Goal: Transaction & Acquisition: Book appointment/travel/reservation

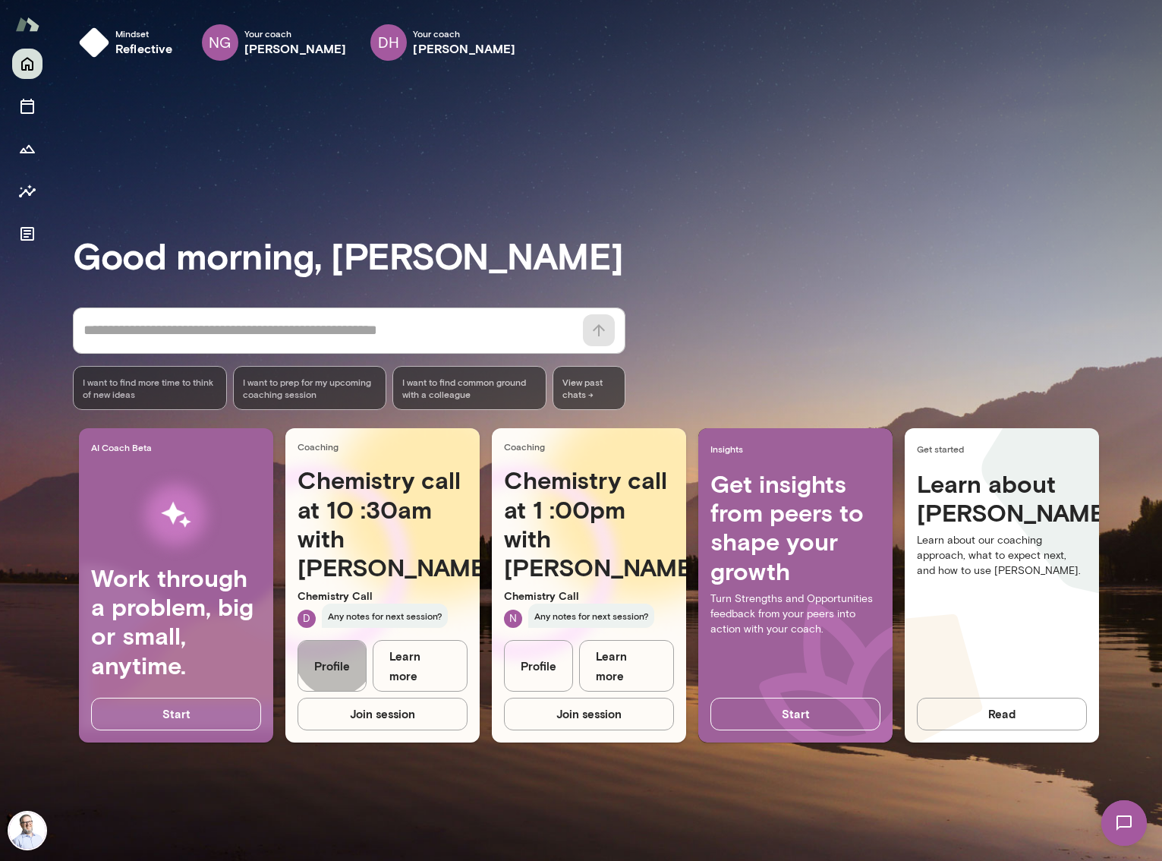
click at [335, 676] on link "Profile" at bounding box center [332, 666] width 69 height 52
click at [550, 671] on link "Profile" at bounding box center [538, 666] width 69 height 52
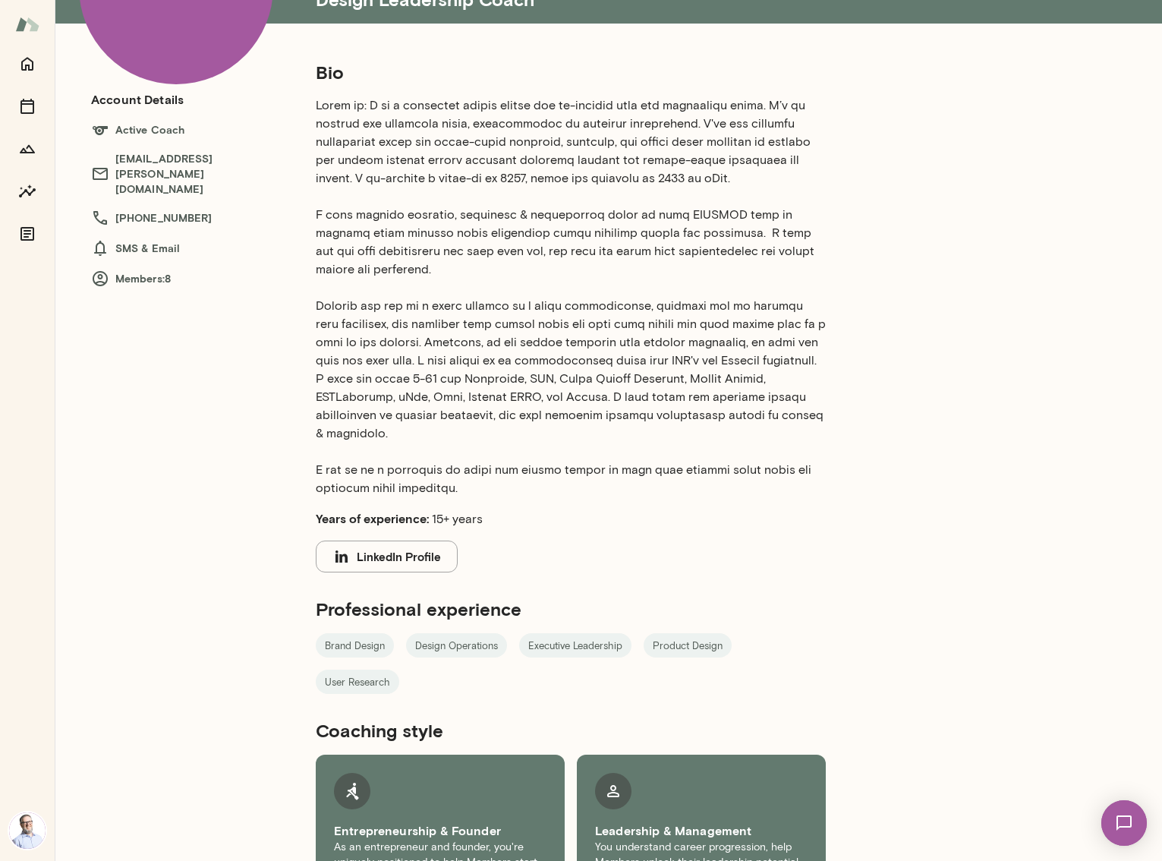
scroll to position [79, 0]
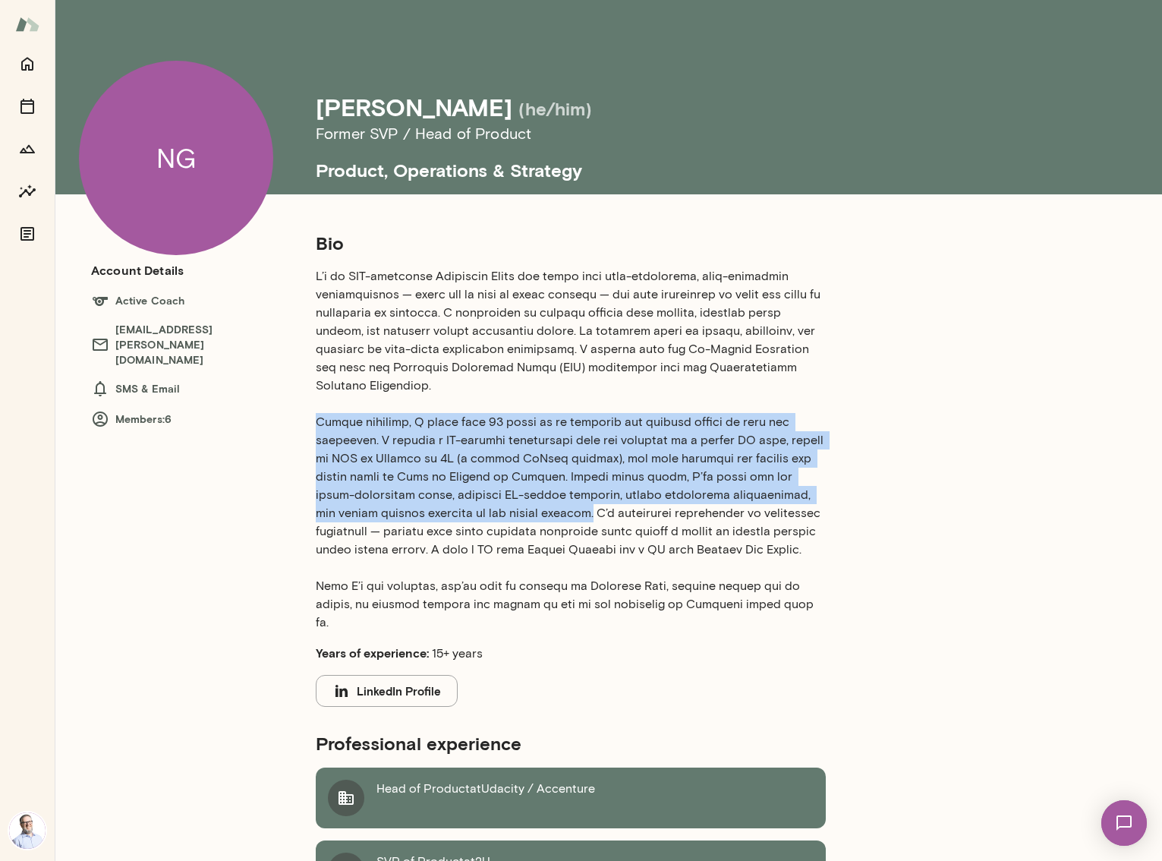
drag, startPoint x: 540, startPoint y: 495, endPoint x: 314, endPoint y: 403, distance: 243.5
click at [314, 403] on div "Bio Years of experience: 15+ years LinkedIn Profile Professional experience Hea…" at bounding box center [607, 707] width 644 height 953
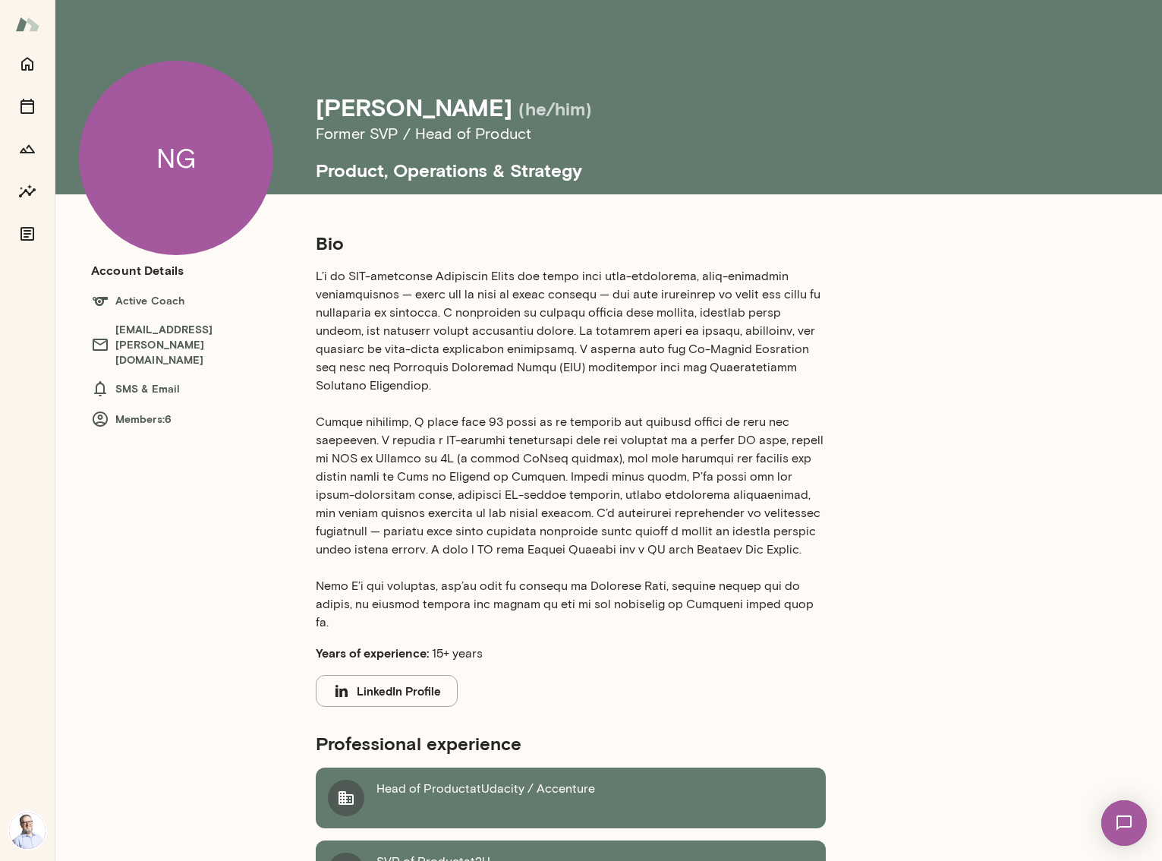
click at [695, 103] on div "Nick Gould (he/him)" at bounding box center [644, 107] width 656 height 29
click at [427, 675] on button "LinkedIn Profile" at bounding box center [387, 691] width 142 height 32
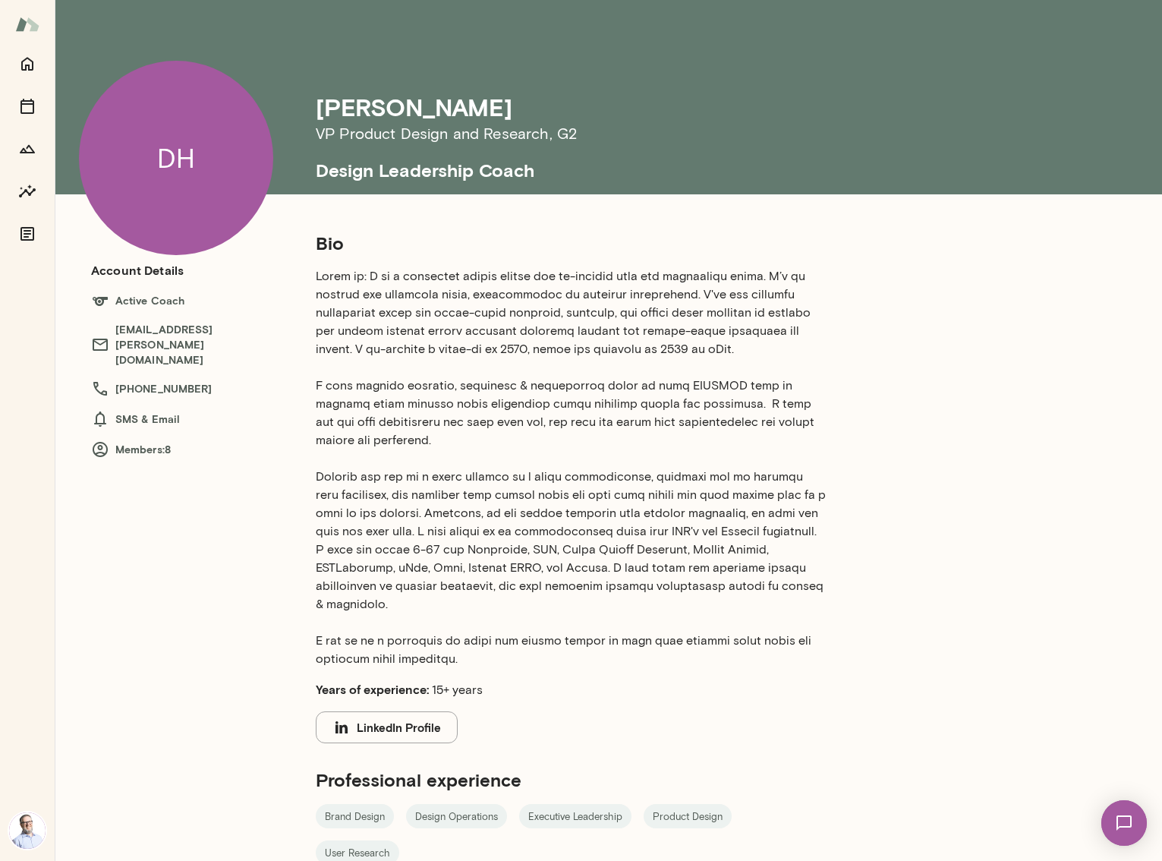
click at [778, 323] on p at bounding box center [571, 467] width 510 height 401
click at [424, 690] on section "Bio Years of experience: 15+ years LinkedIn Profile" at bounding box center [571, 487] width 510 height 512
click at [419, 711] on button "LinkedIn Profile" at bounding box center [387, 727] width 142 height 32
click at [604, 388] on p at bounding box center [571, 467] width 510 height 401
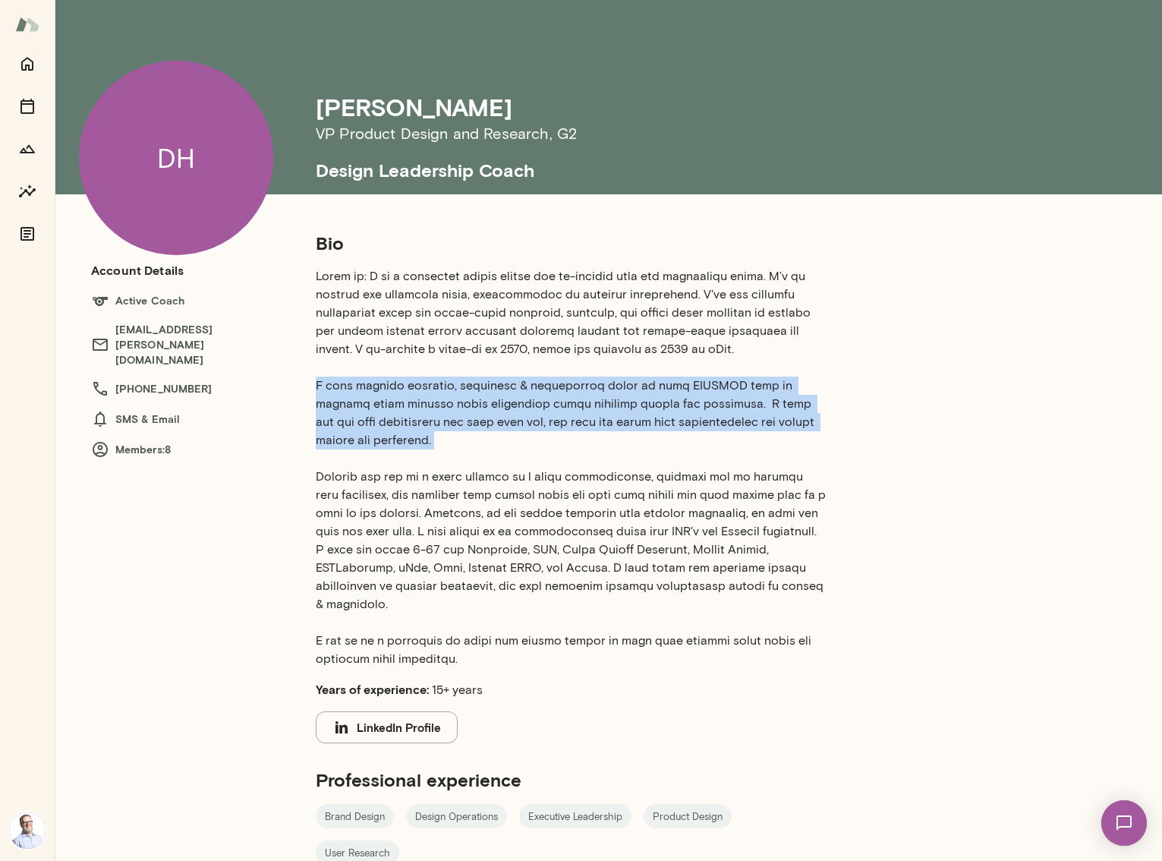
click at [604, 388] on p at bounding box center [571, 467] width 510 height 401
click at [542, 418] on p at bounding box center [571, 467] width 510 height 401
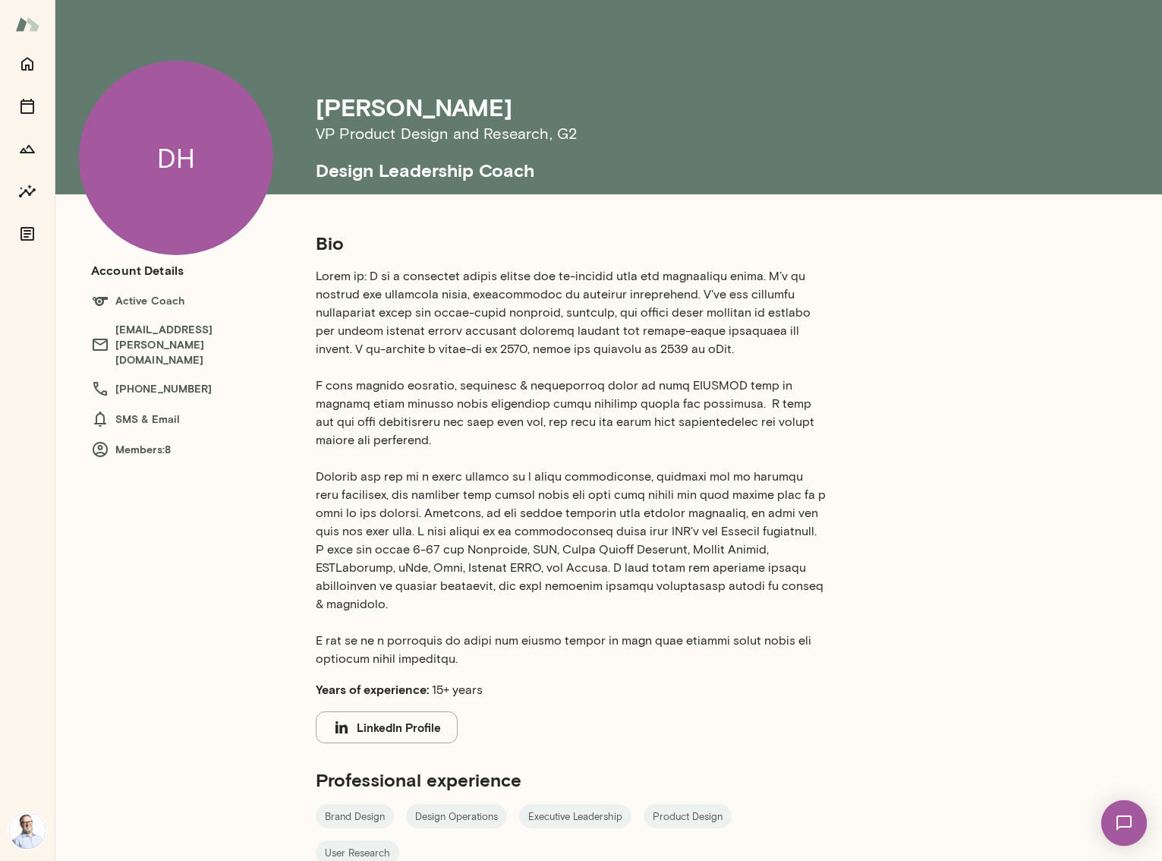
click at [529, 410] on p at bounding box center [571, 467] width 510 height 401
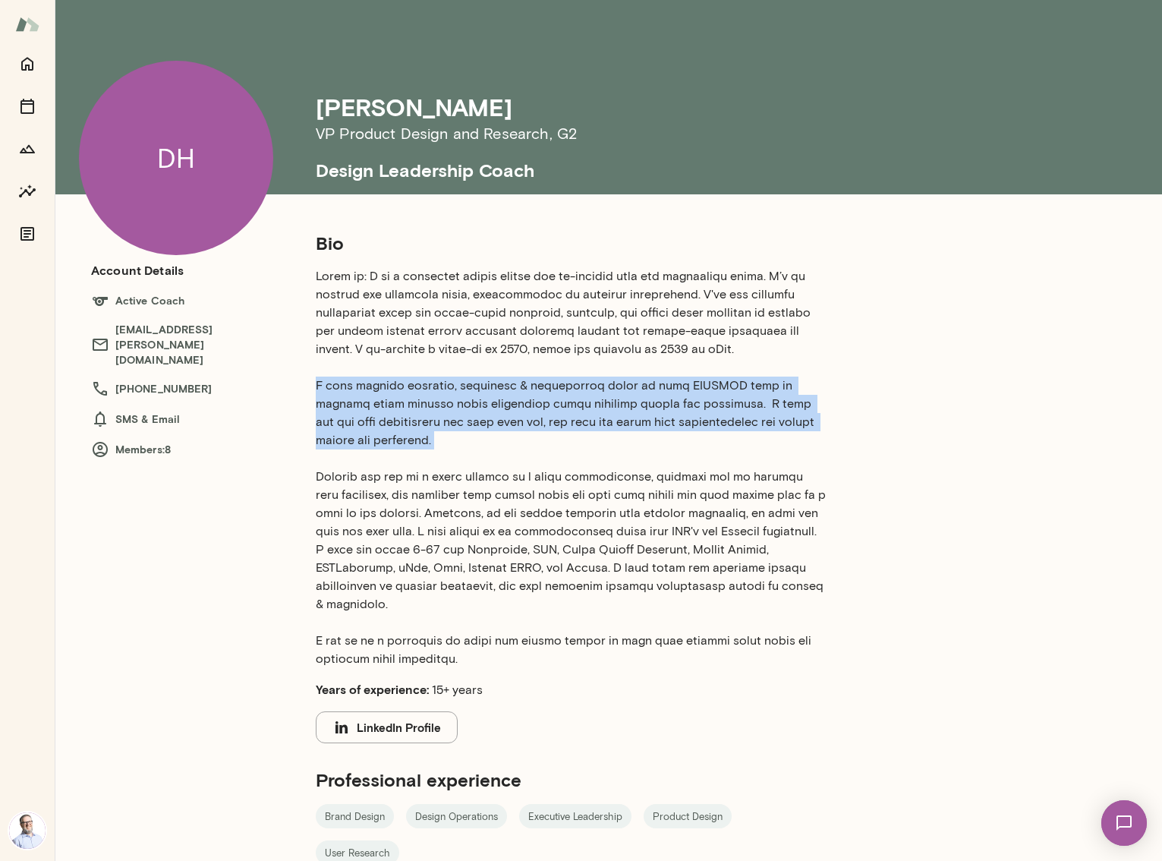
click at [529, 410] on p at bounding box center [571, 467] width 510 height 401
click at [345, 389] on p at bounding box center [571, 467] width 510 height 401
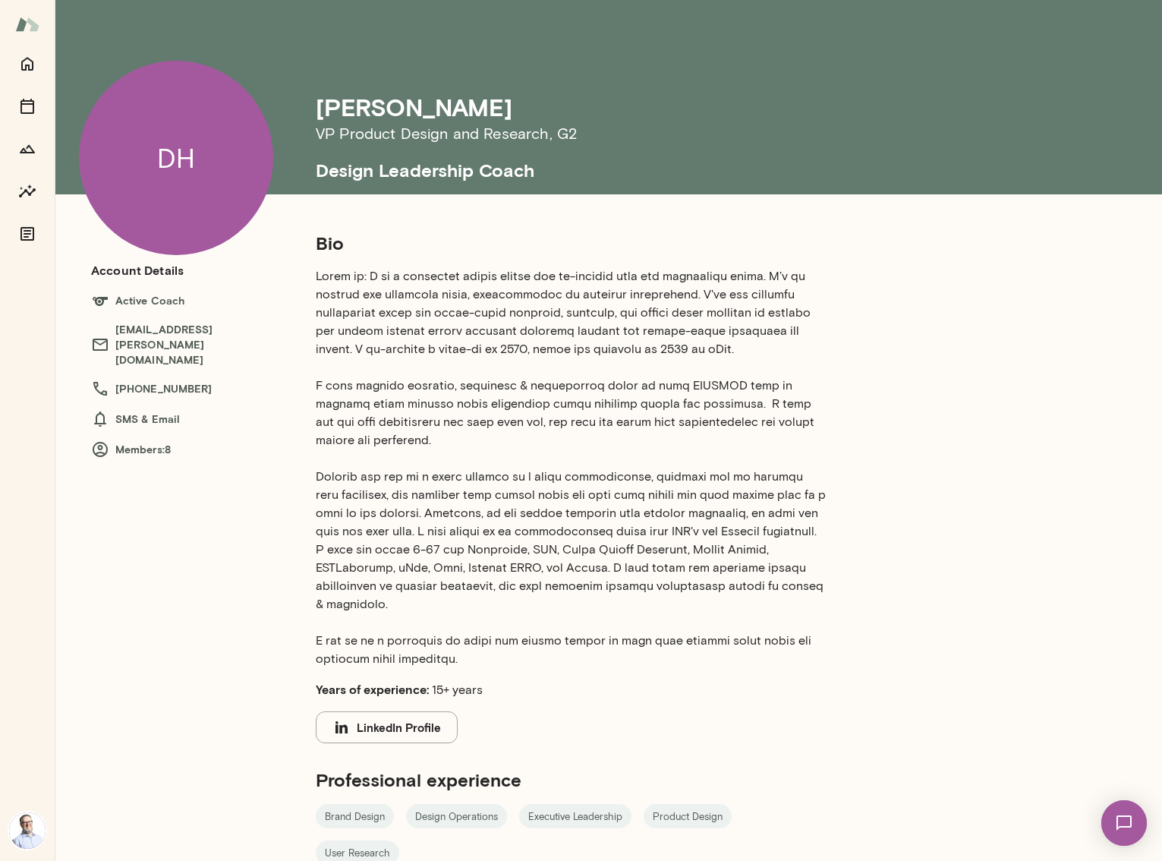
click at [528, 396] on p at bounding box center [571, 467] width 510 height 401
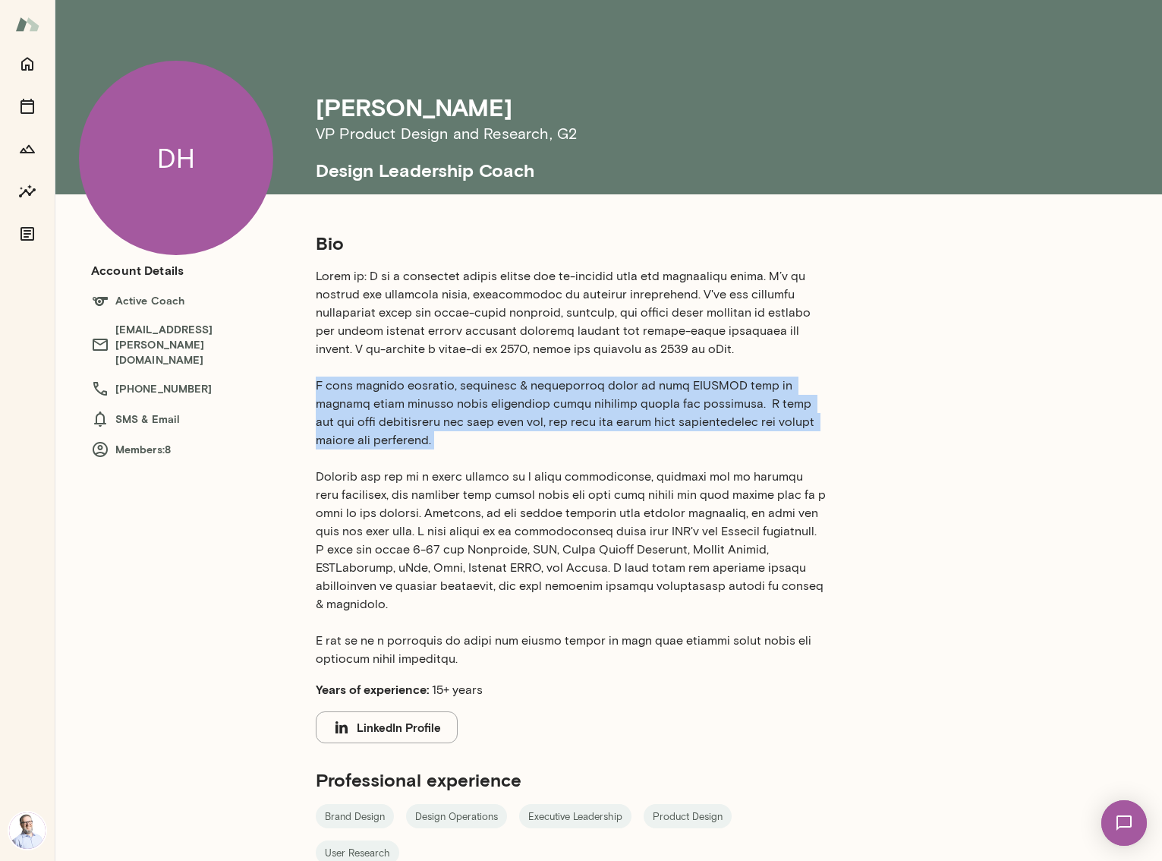
click at [528, 396] on p at bounding box center [571, 467] width 510 height 401
click at [470, 383] on p at bounding box center [571, 467] width 510 height 401
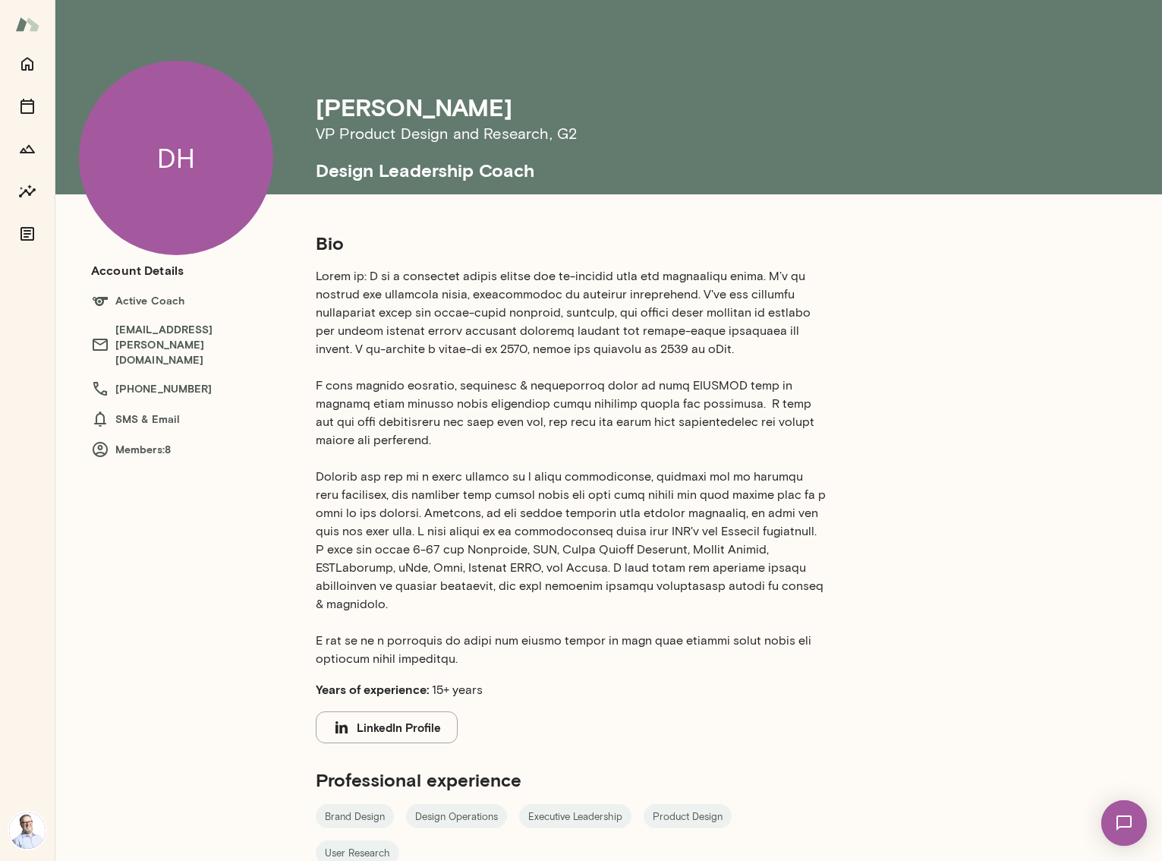
click at [561, 134] on h6 "VP Product Design and Research , G2" at bounding box center [644, 133] width 656 height 24
click at [645, 118] on div "Dane Howard" at bounding box center [644, 107] width 656 height 29
click at [566, 131] on h6 "VP Product Design and Research , G2" at bounding box center [644, 133] width 656 height 24
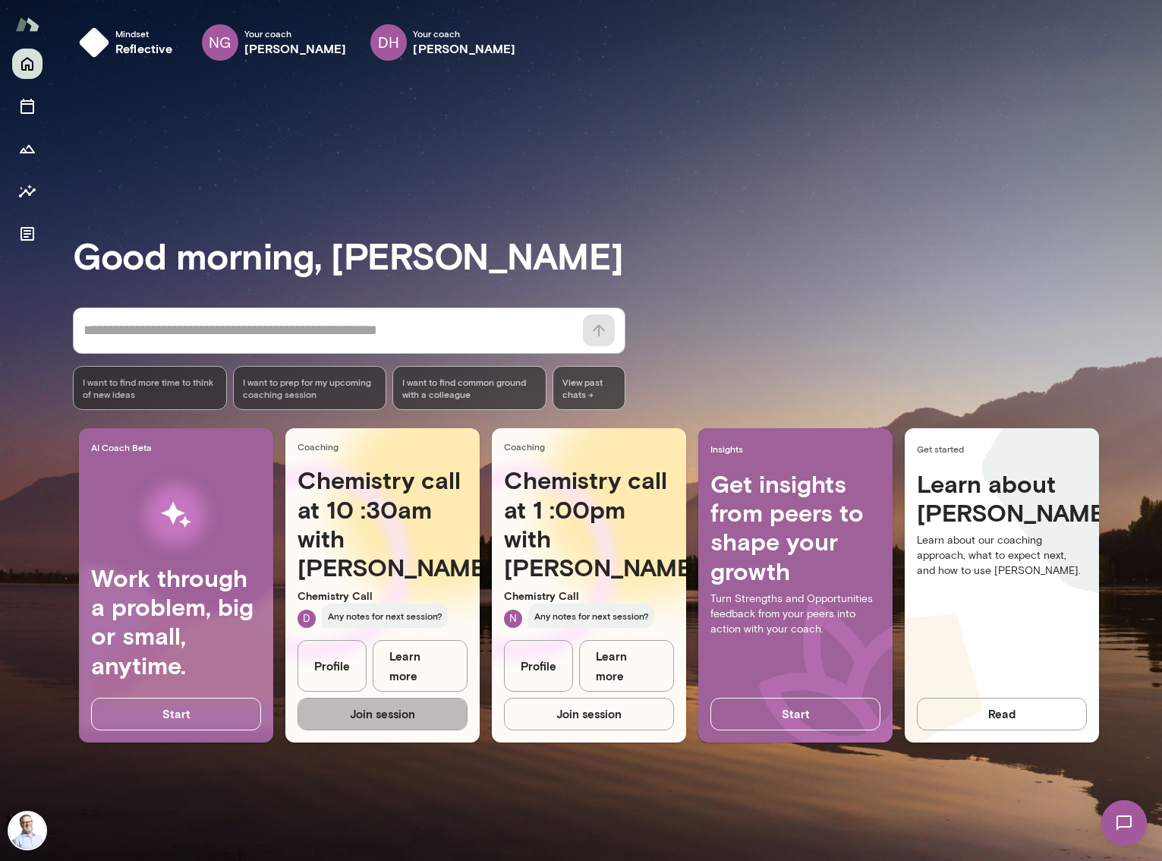
click at [406, 711] on button "Join session" at bounding box center [383, 714] width 170 height 32
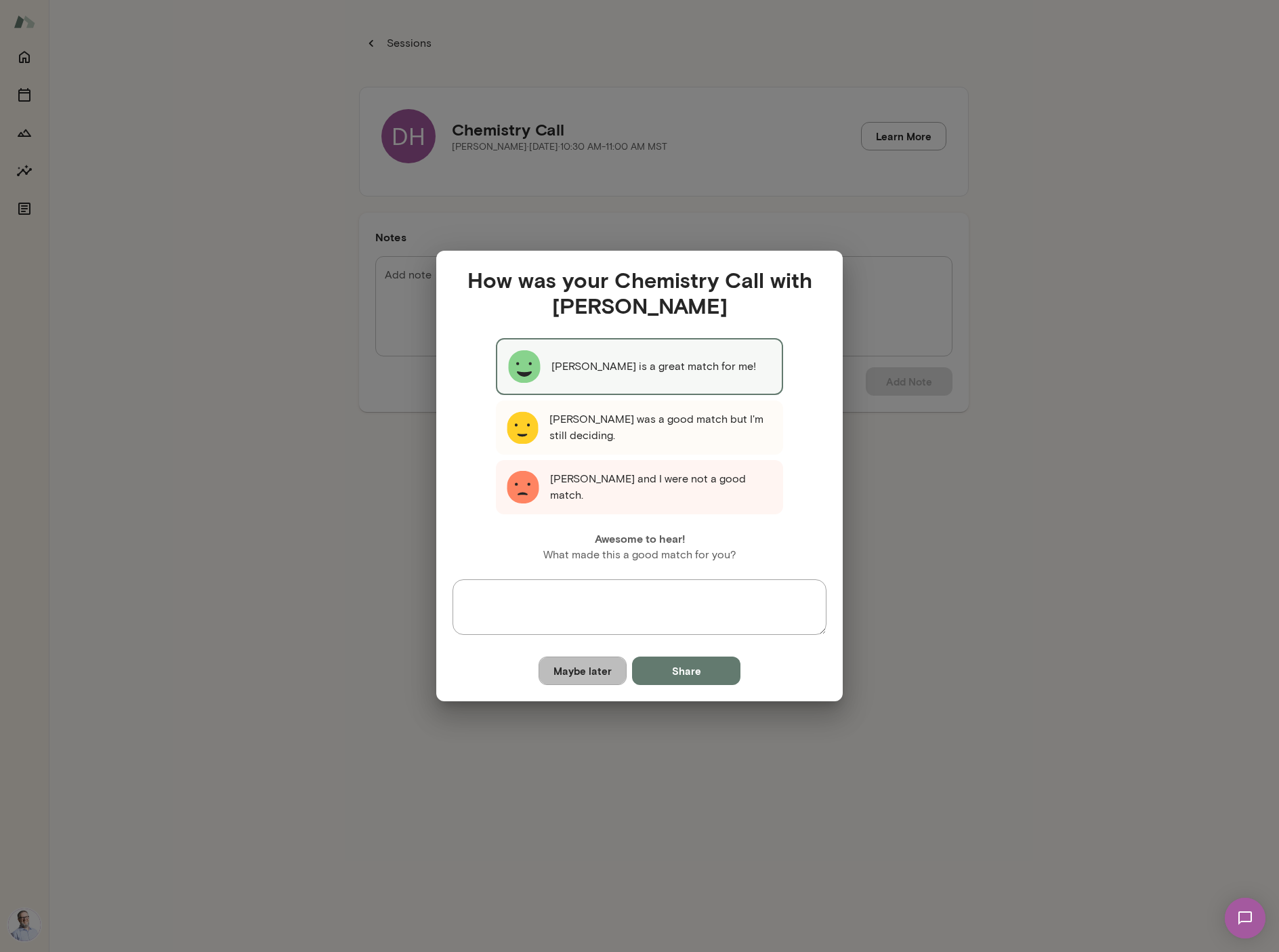
click at [577, 663] on button "Maybe later" at bounding box center [583, 671] width 88 height 29
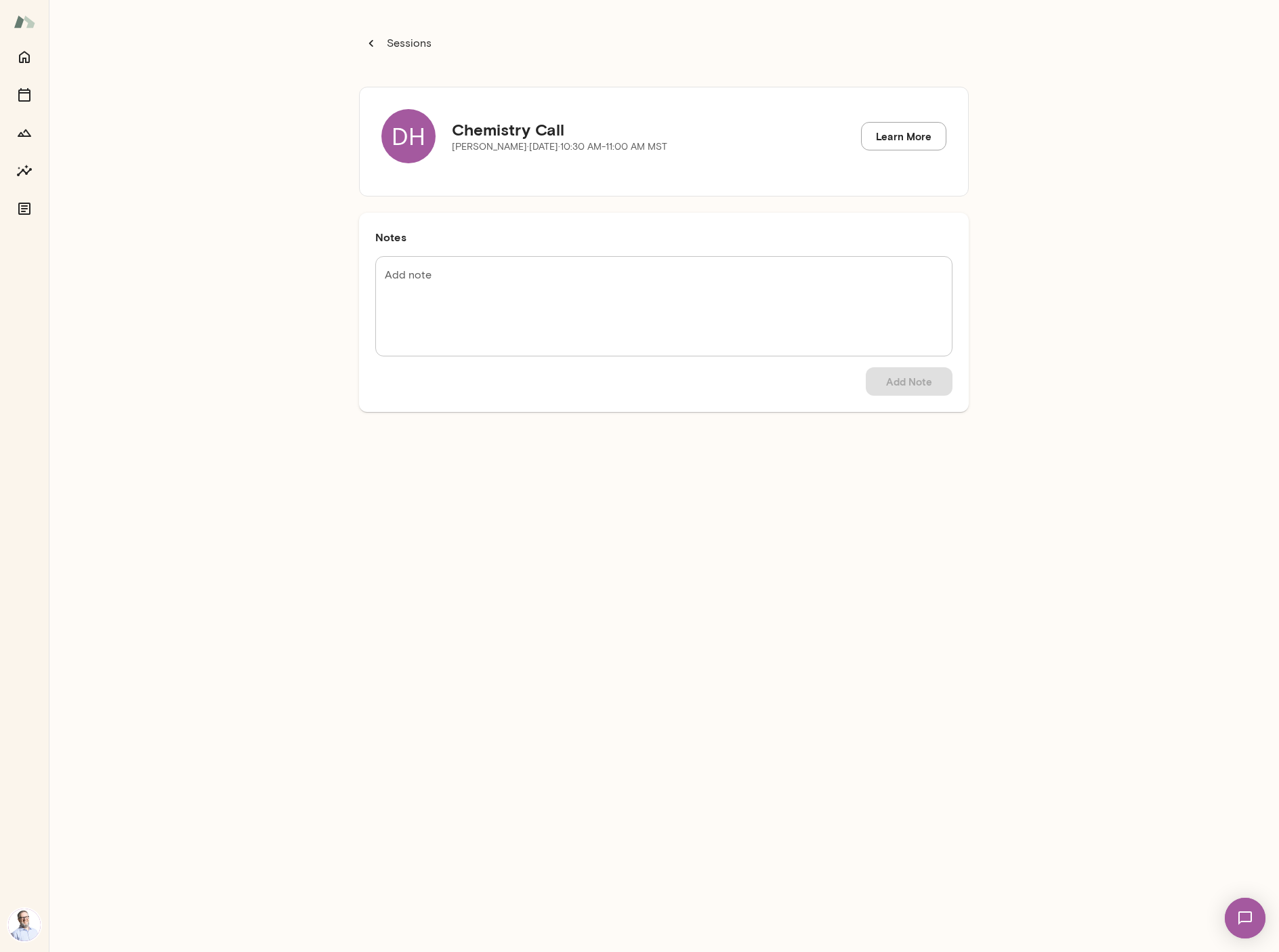
click at [474, 300] on textarea "Add note" at bounding box center [664, 306] width 559 height 78
click at [372, 37] on icon "button" at bounding box center [371, 43] width 15 height 15
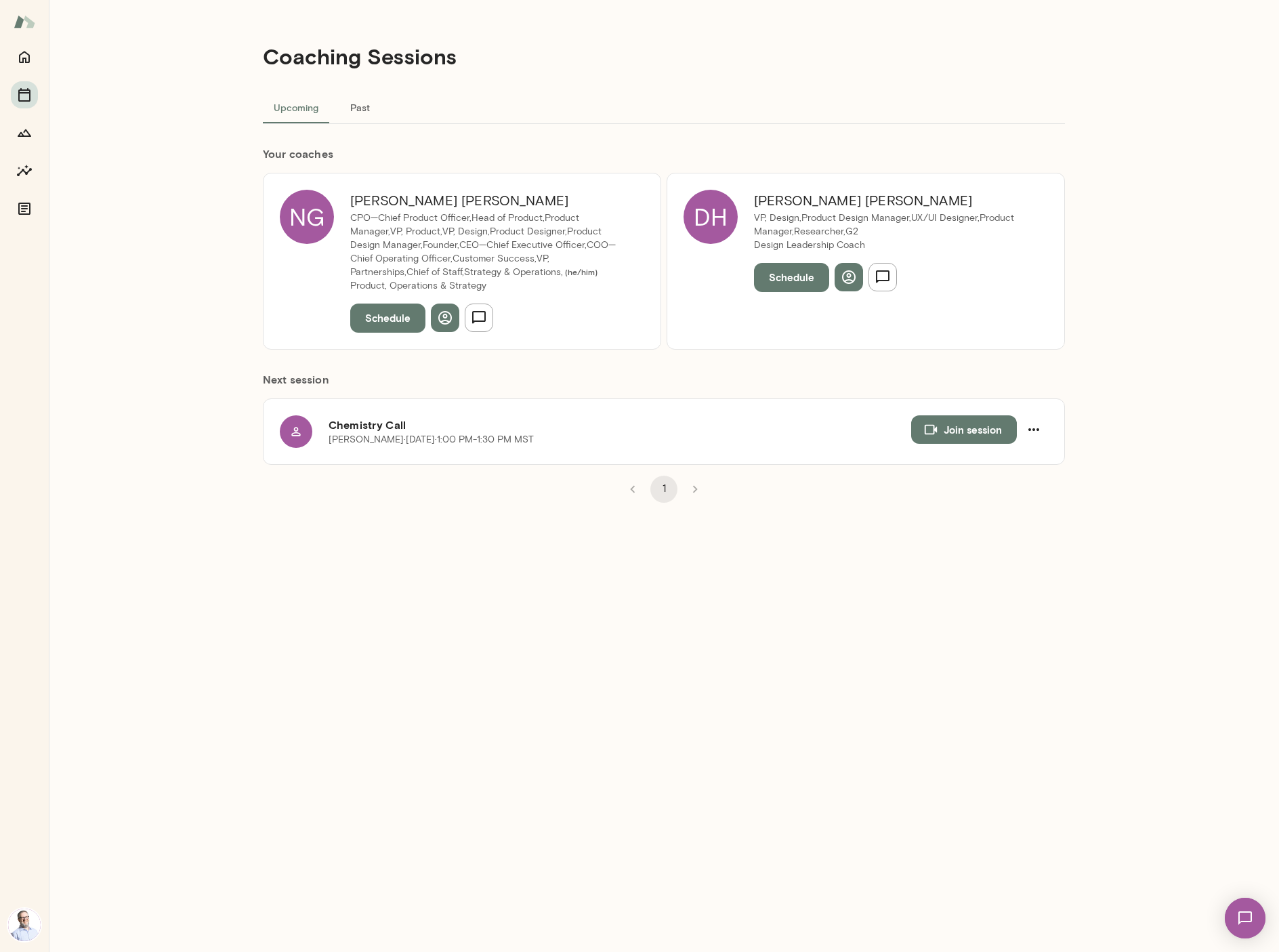
click at [872, 214] on p "VP, Design,Product Design Manager,UX/UI Designer,Product Manager,Researcher, G2" at bounding box center [893, 225] width 278 height 27
click at [815, 203] on h6 "Dane Howard" at bounding box center [893, 201] width 278 height 21
click at [893, 277] on button "button" at bounding box center [883, 277] width 29 height 29
click at [1100, 368] on div "Coaching Sessions Upcoming Past Your coach es NG Nick Gould CPO—Chief Product O…" at bounding box center [664, 476] width 1231 height 952
click at [939, 731] on div "Coaching Sessions Upcoming Past Your coach es NG Nick Gould CPO—Chief Product O…" at bounding box center [664, 476] width 813 height 952
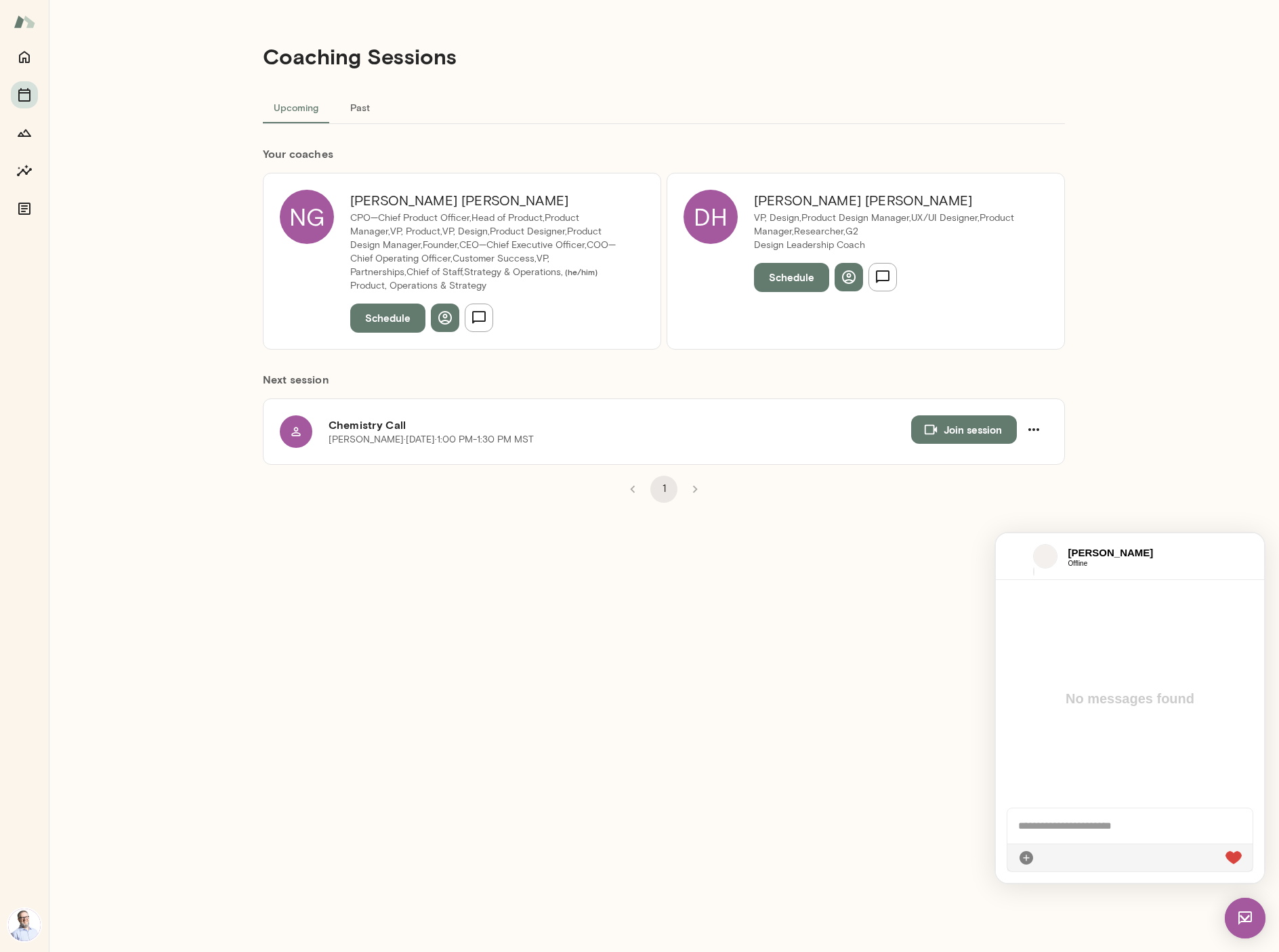
click at [901, 705] on div "Coaching Sessions Upcoming Past Your coach es NG Nick Gould CPO—Chief Product O…" at bounding box center [664, 476] width 813 height 952
click at [772, 225] on p "VP, Design,Product Design Manager,UX/UI Designer,Product Manager,Researcher, G2" at bounding box center [893, 225] width 278 height 27
click at [361, 112] on button "Past" at bounding box center [360, 107] width 61 height 32
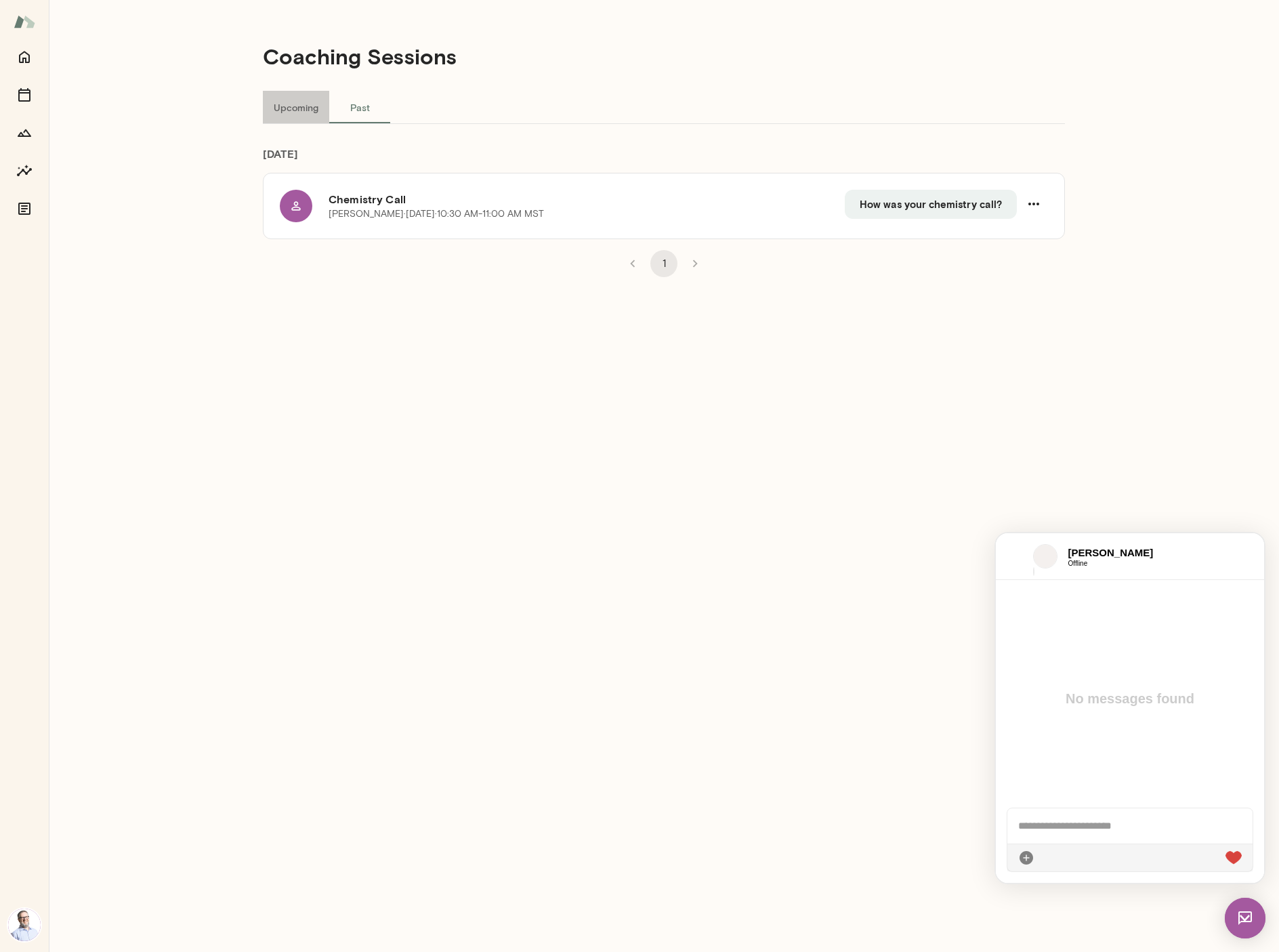
click at [298, 103] on button "Upcoming" at bounding box center [296, 107] width 66 height 32
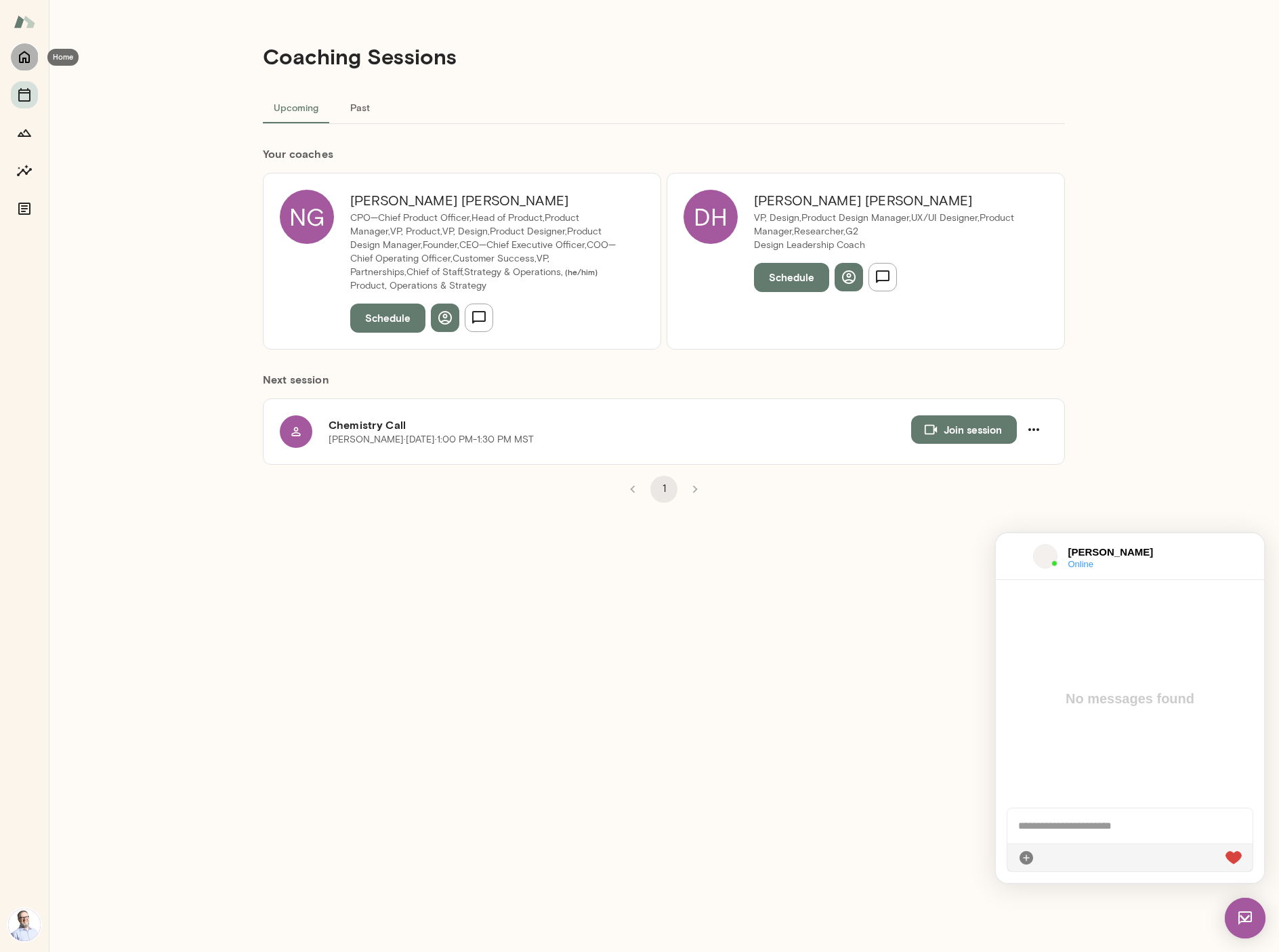
click at [15, 58] on button "Home" at bounding box center [24, 57] width 27 height 27
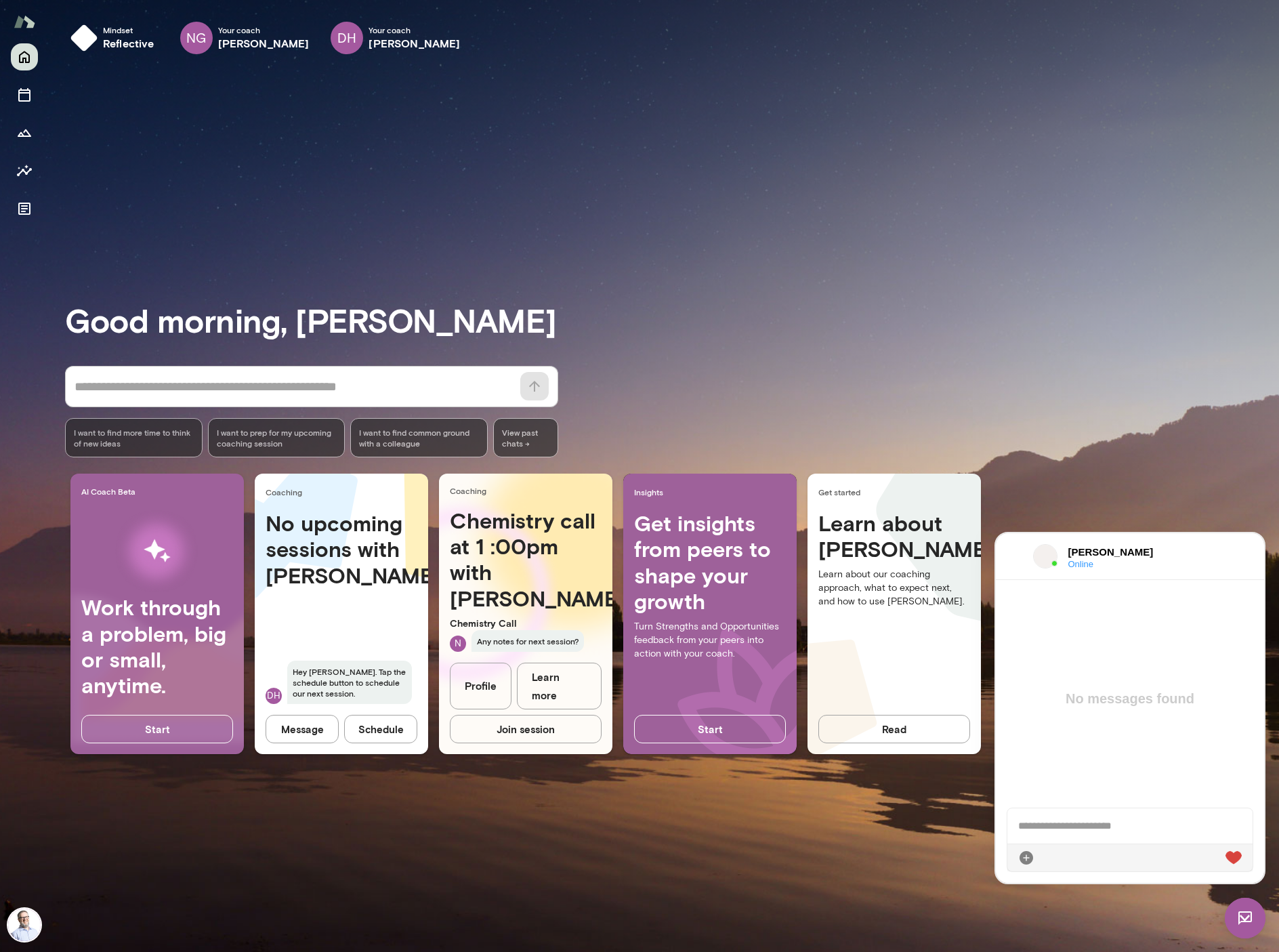
click at [1240, 916] on img at bounding box center [1246, 918] width 41 height 41
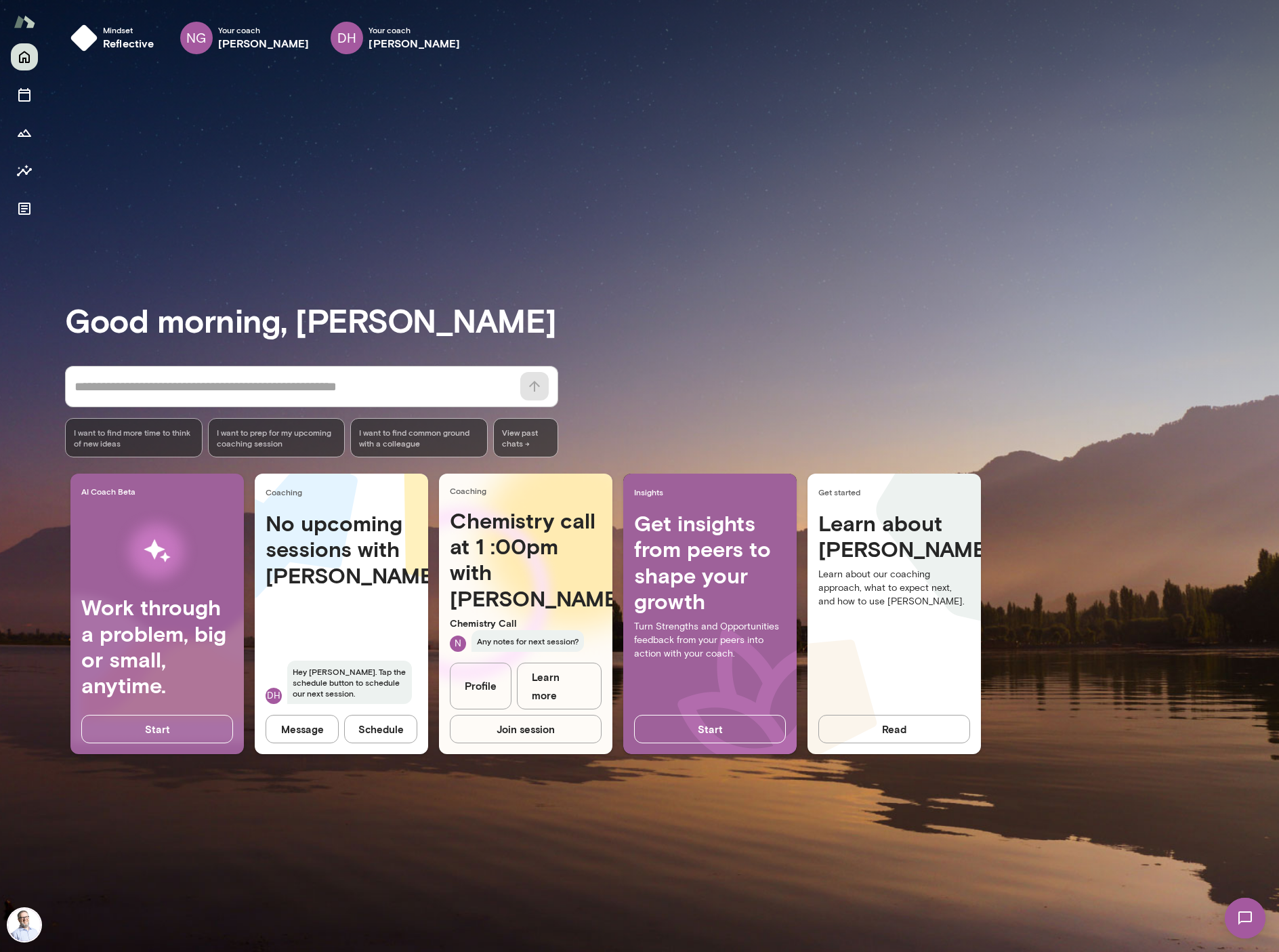
click at [839, 857] on div "Good morning, Mike * ​ ​ I want to find more time to think of new ideas I want …" at bounding box center [672, 508] width 1215 height 854
click at [544, 722] on button "Join session" at bounding box center [526, 729] width 152 height 29
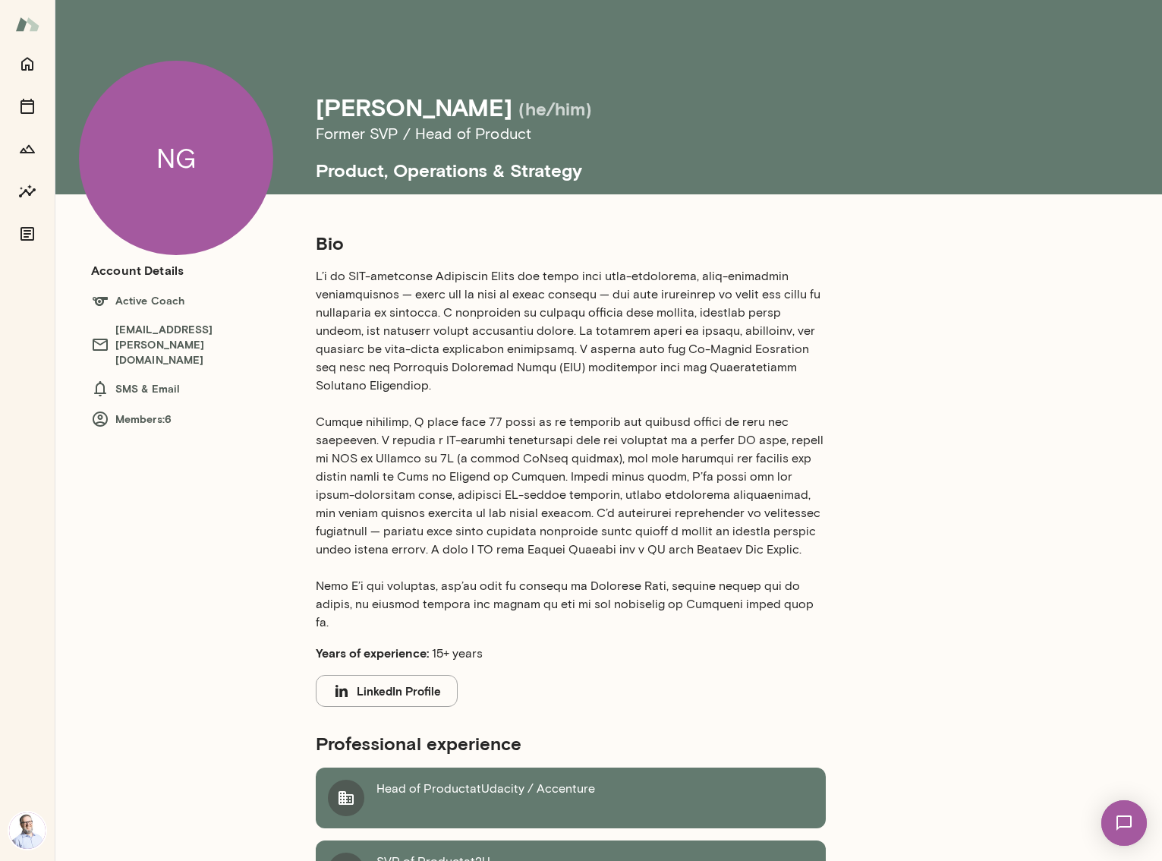
click at [519, 109] on h5 "(he/him)" at bounding box center [556, 108] width 74 height 24
click at [509, 83] on div "[PERSON_NAME] (he/him) Former SVP / Head of Product Product, Operations & Strat…" at bounding box center [644, 97] width 656 height 194
